Goal: Task Accomplishment & Management: Manage account settings

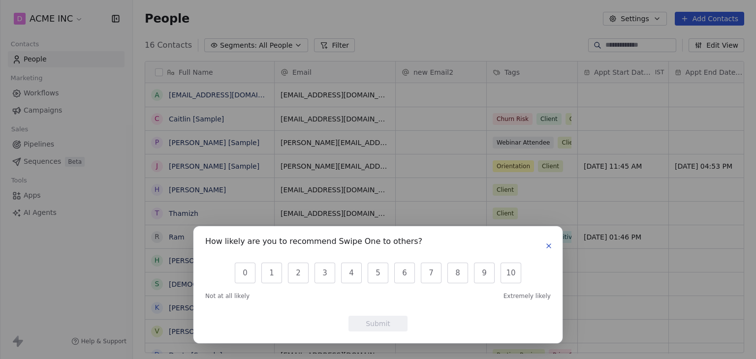
scroll to position [308, 615]
click at [550, 247] on icon "button" at bounding box center [549, 246] width 4 height 4
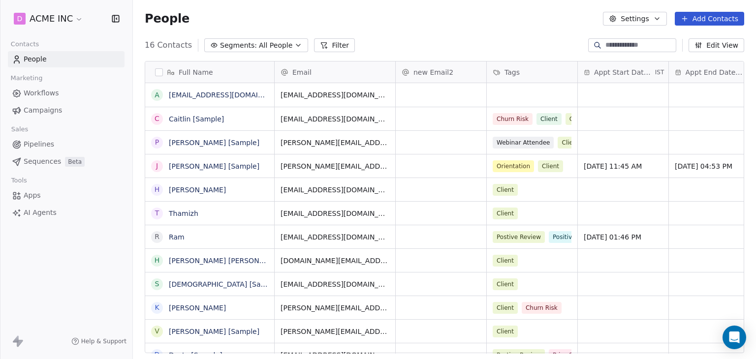
click at [43, 217] on span "AI Agents" at bounding box center [40, 213] width 33 height 10
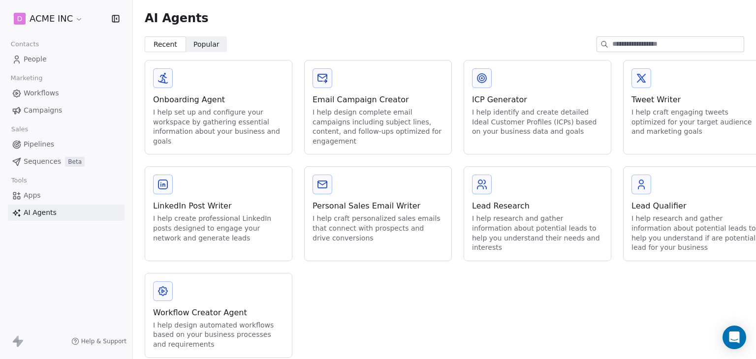
click at [204, 306] on div "Workflow Creator Agent I help design automated workflows based on your business…" at bounding box center [218, 316] width 147 height 84
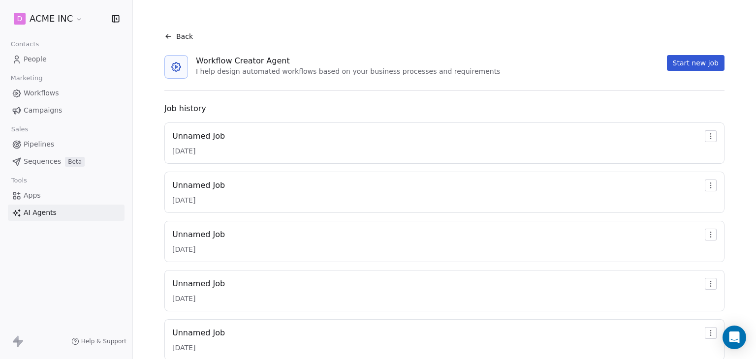
click at [212, 137] on div "Unnamed Job" at bounding box center [198, 136] width 53 height 12
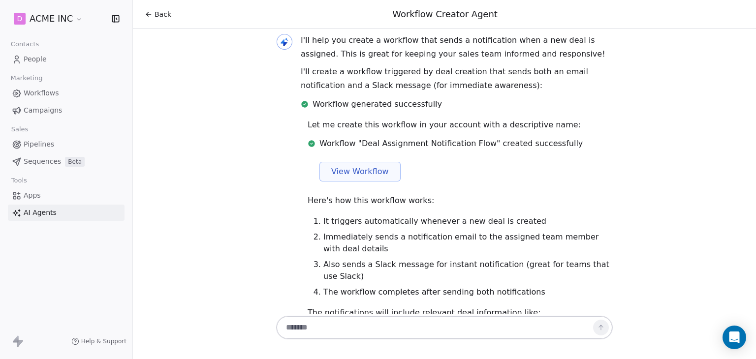
scroll to position [919, 0]
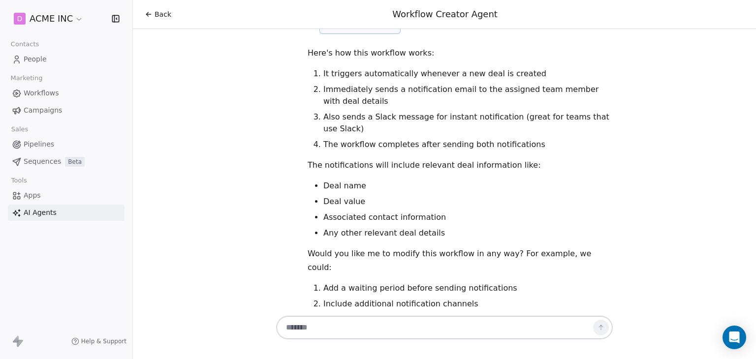
click at [150, 21] on div "Back Workflow Creator Agent" at bounding box center [444, 14] width 623 height 29
click at [152, 19] on div "Back" at bounding box center [158, 14] width 27 height 10
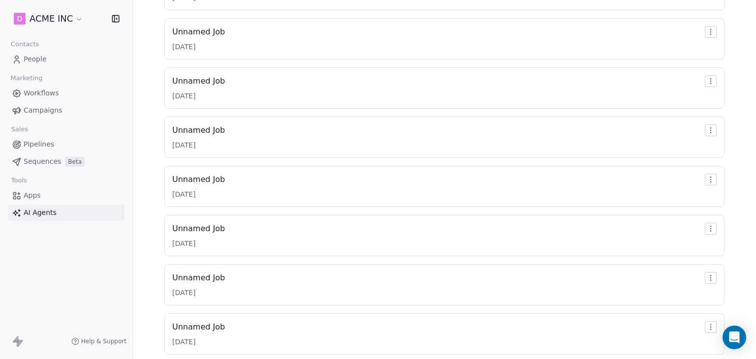
scroll to position [517, 0]
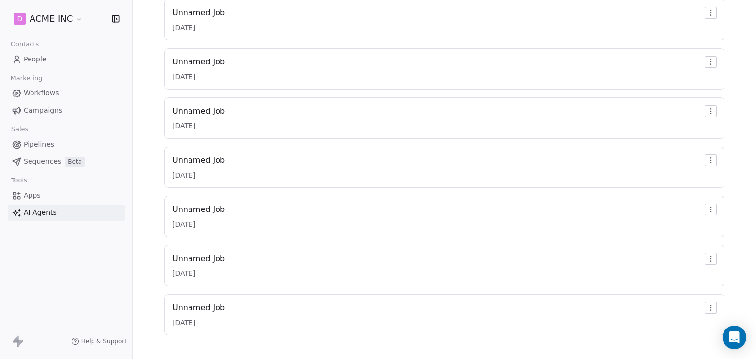
click at [208, 209] on div "Unnamed Job" at bounding box center [198, 210] width 53 height 12
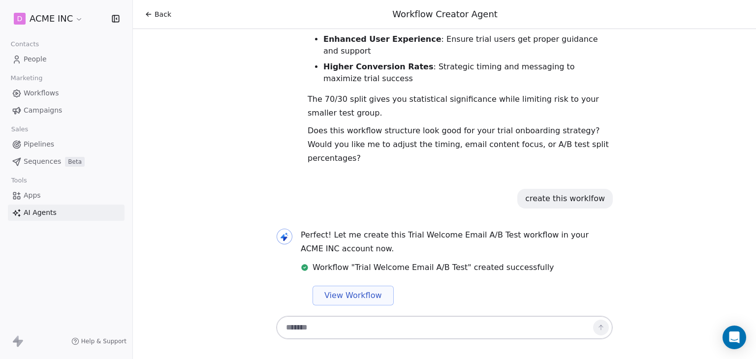
scroll to position [2867, 0]
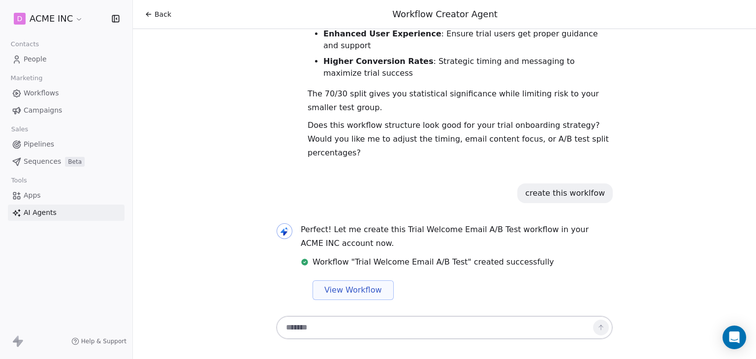
click at [160, 13] on span "Back" at bounding box center [162, 14] width 17 height 10
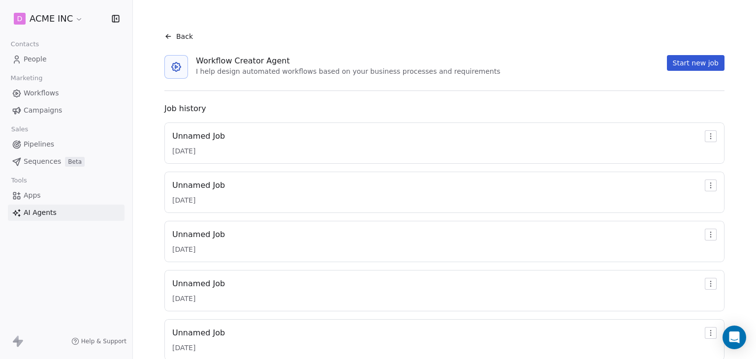
click at [49, 56] on link "People" at bounding box center [66, 59] width 117 height 16
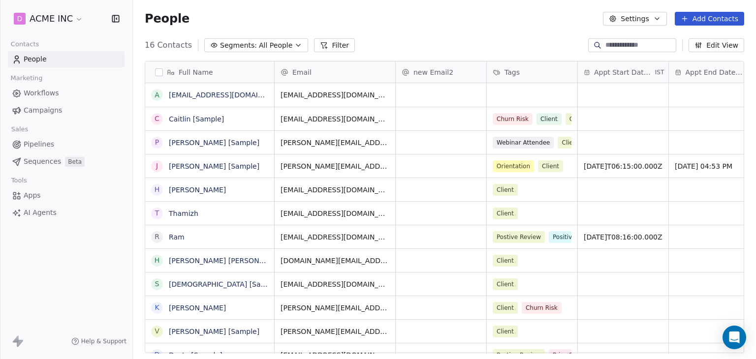
click at [666, 19] on button "Settings" at bounding box center [634, 19] width 63 height 14
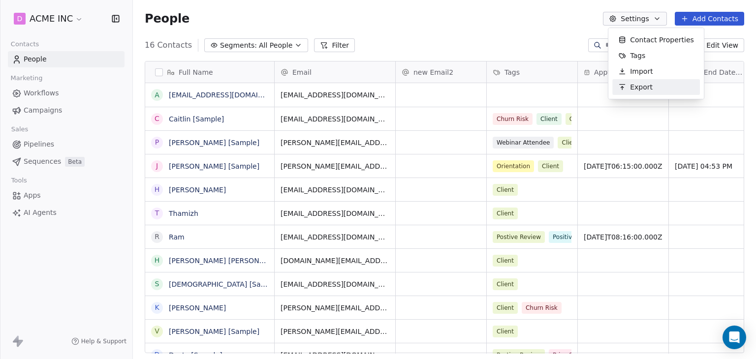
click at [646, 89] on span "Export" at bounding box center [641, 87] width 23 height 10
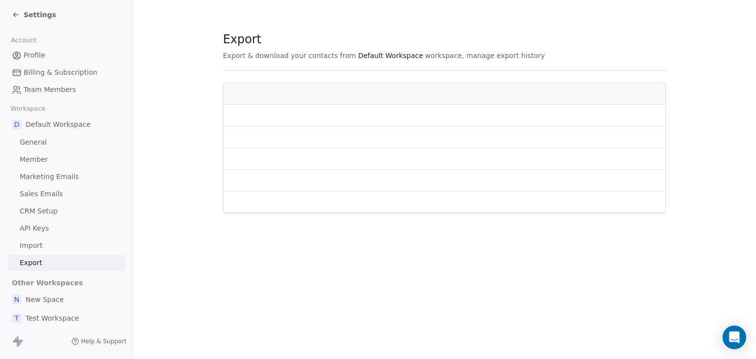
click at [41, 14] on span "Settings" at bounding box center [40, 15] width 32 height 10
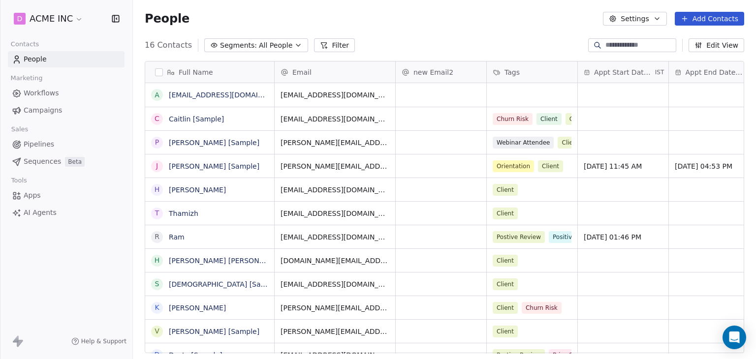
scroll to position [8, 8]
click at [161, 69] on button "button" at bounding box center [159, 72] width 8 height 8
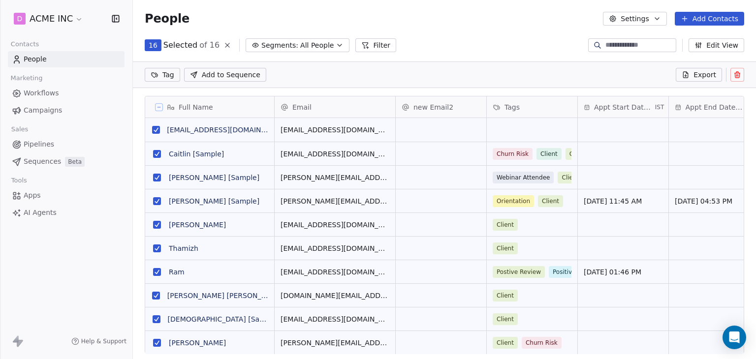
click at [624, 16] on button "Settings" at bounding box center [634, 19] width 63 height 14
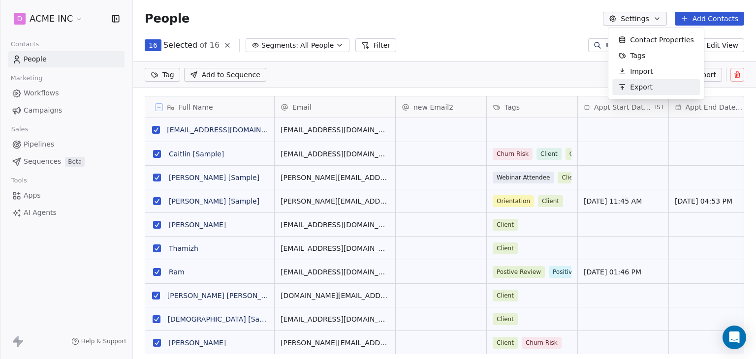
click at [636, 85] on span "Export" at bounding box center [641, 87] width 23 height 10
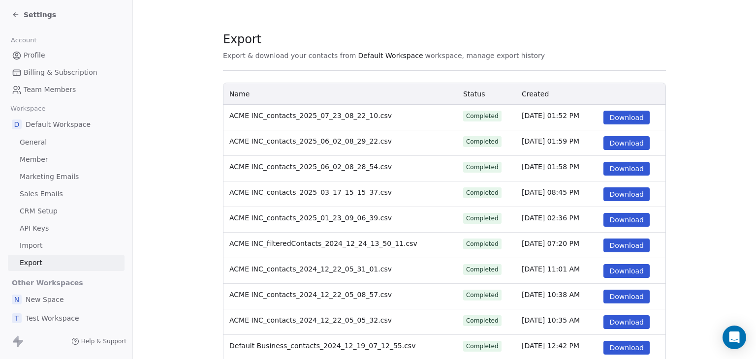
click at [24, 13] on span "Settings" at bounding box center [40, 15] width 32 height 10
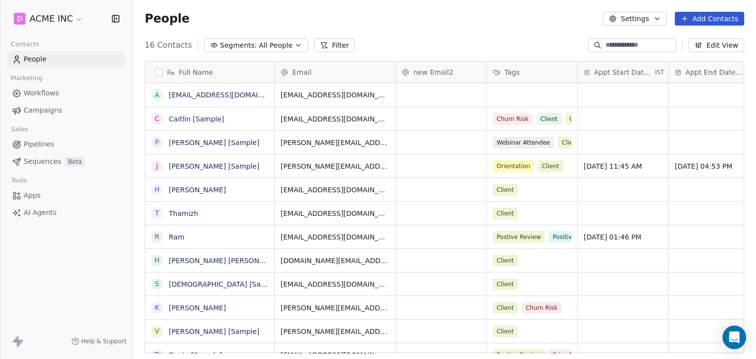
scroll to position [308, 615]
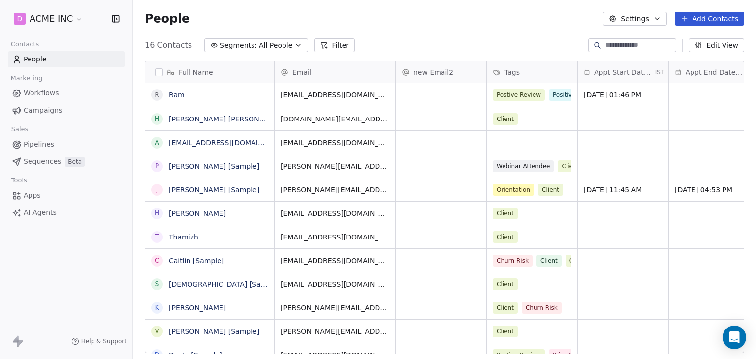
click at [163, 73] on div "Full Name" at bounding box center [208, 72] width 115 height 10
click at [375, 28] on html "D ACME INC Contacts People Marketing Workflows Campaigns Sales Pipelines Sequen…" at bounding box center [378, 179] width 756 height 359
click at [159, 71] on button "button" at bounding box center [159, 72] width 8 height 8
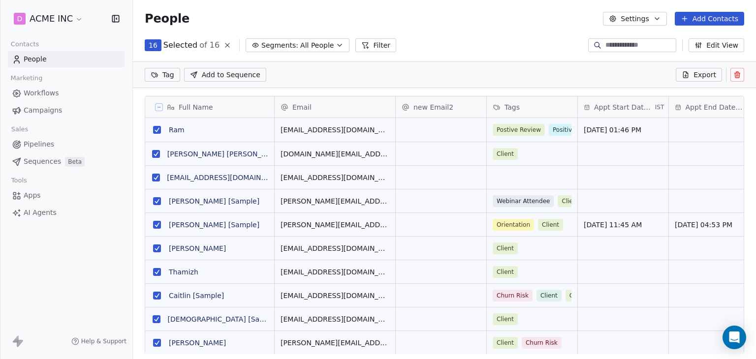
click at [687, 77] on icon at bounding box center [685, 75] width 8 height 8
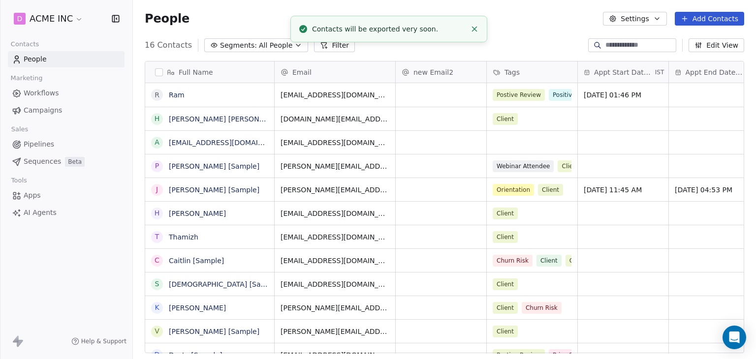
scroll to position [308, 615]
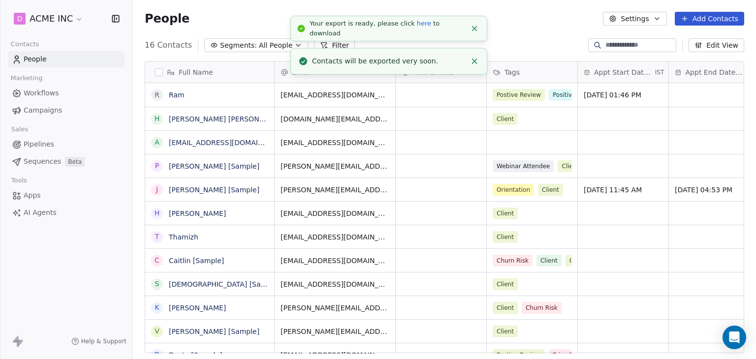
click at [417, 27] on link "here" at bounding box center [424, 23] width 14 height 7
